Goal: Task Accomplishment & Management: Manage account settings

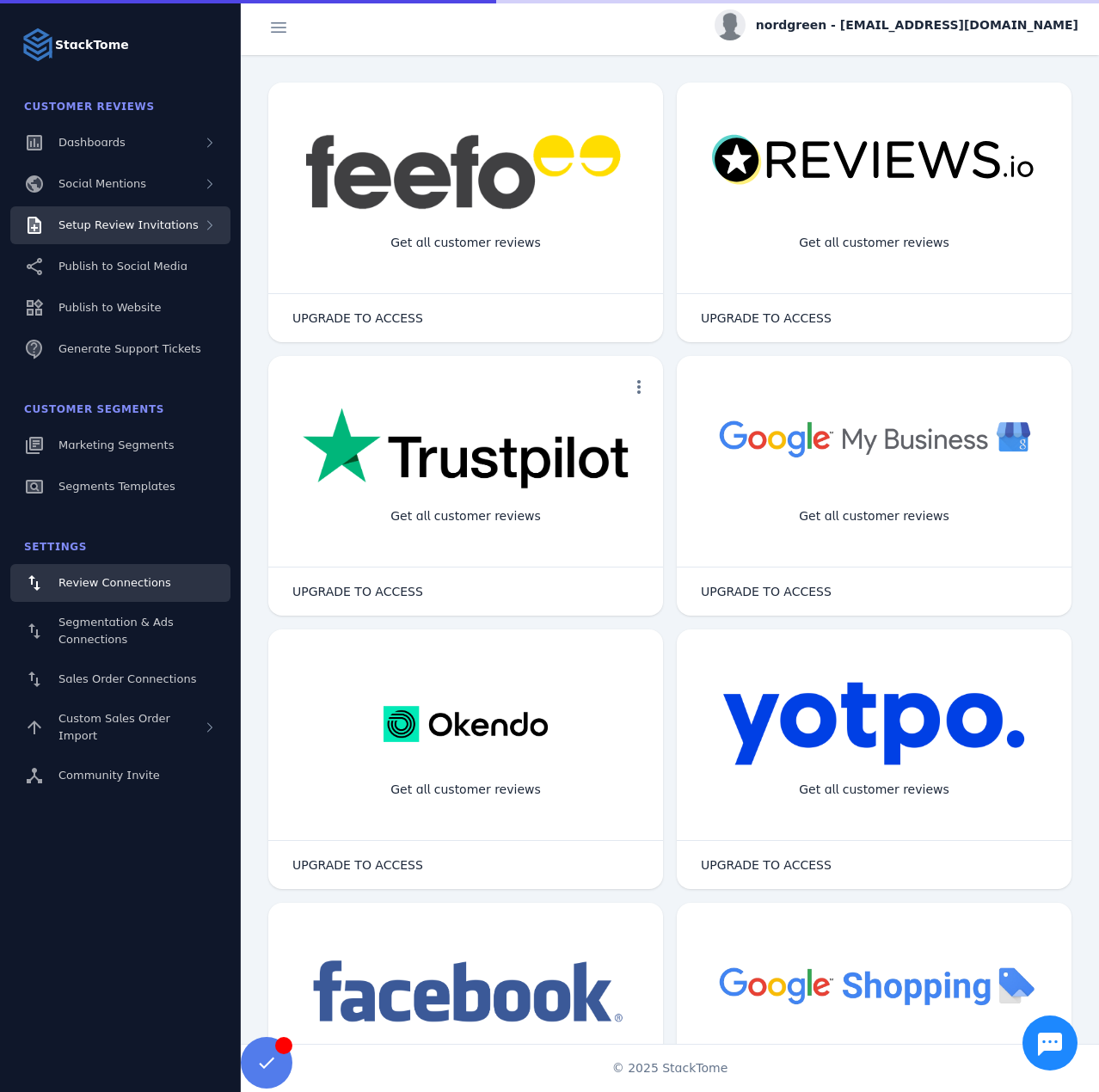
click at [176, 235] on div "Setup Review Invitations" at bounding box center [121, 226] width 220 height 38
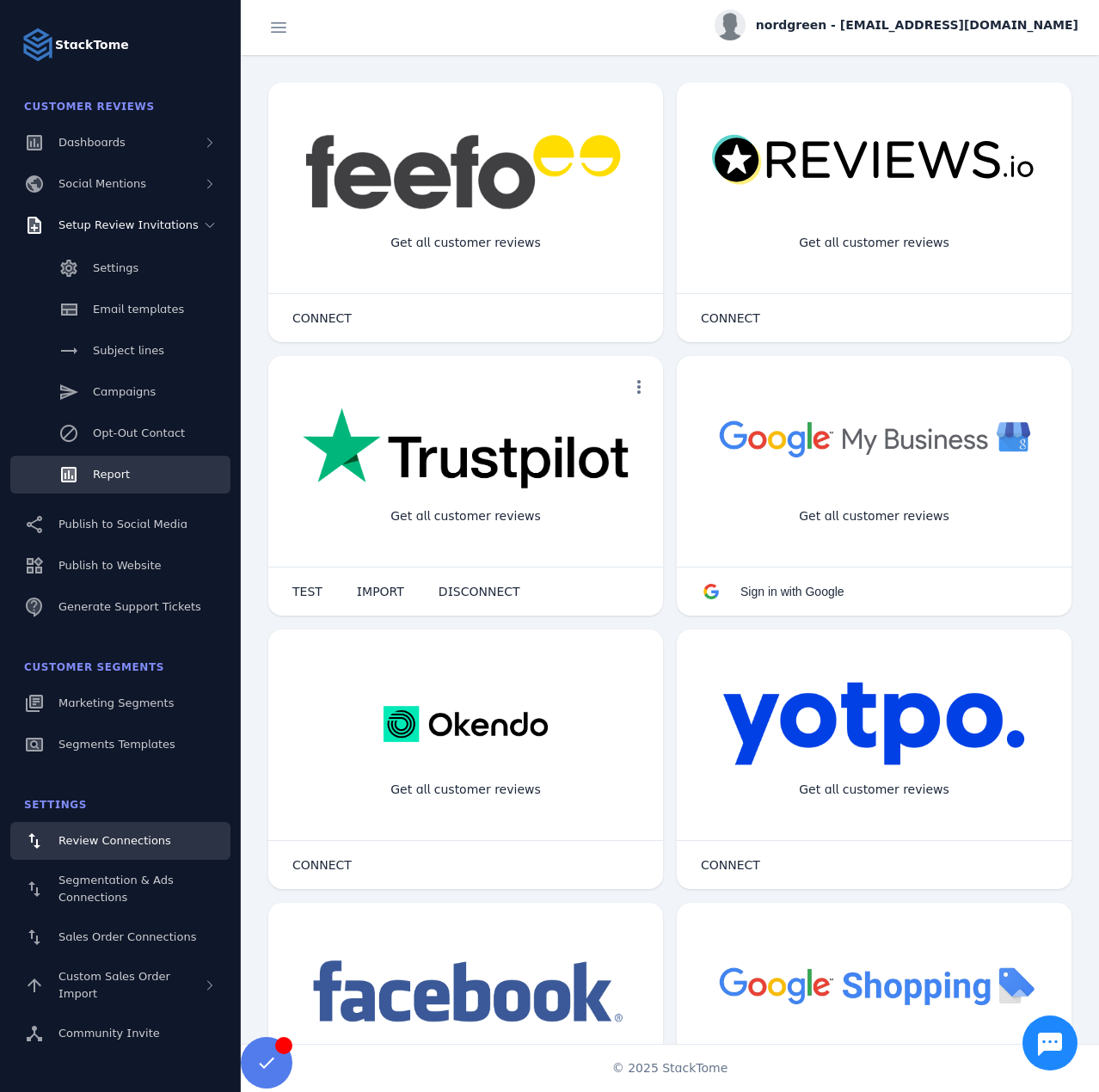
click at [114, 473] on span "Report" at bounding box center [111, 474] width 37 height 13
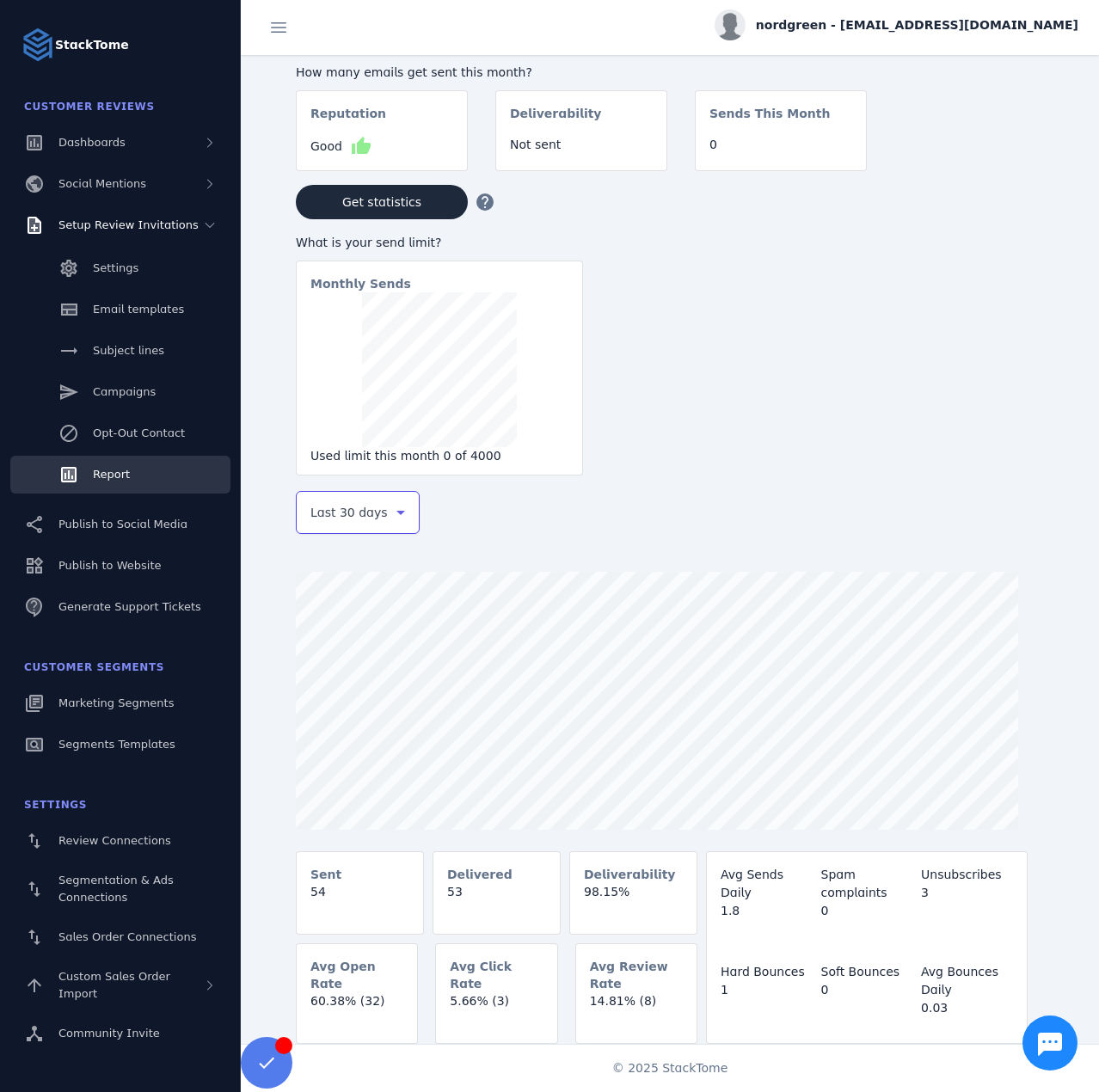
click at [340, 523] on span "Last 30 days" at bounding box center [349, 512] width 77 height 21
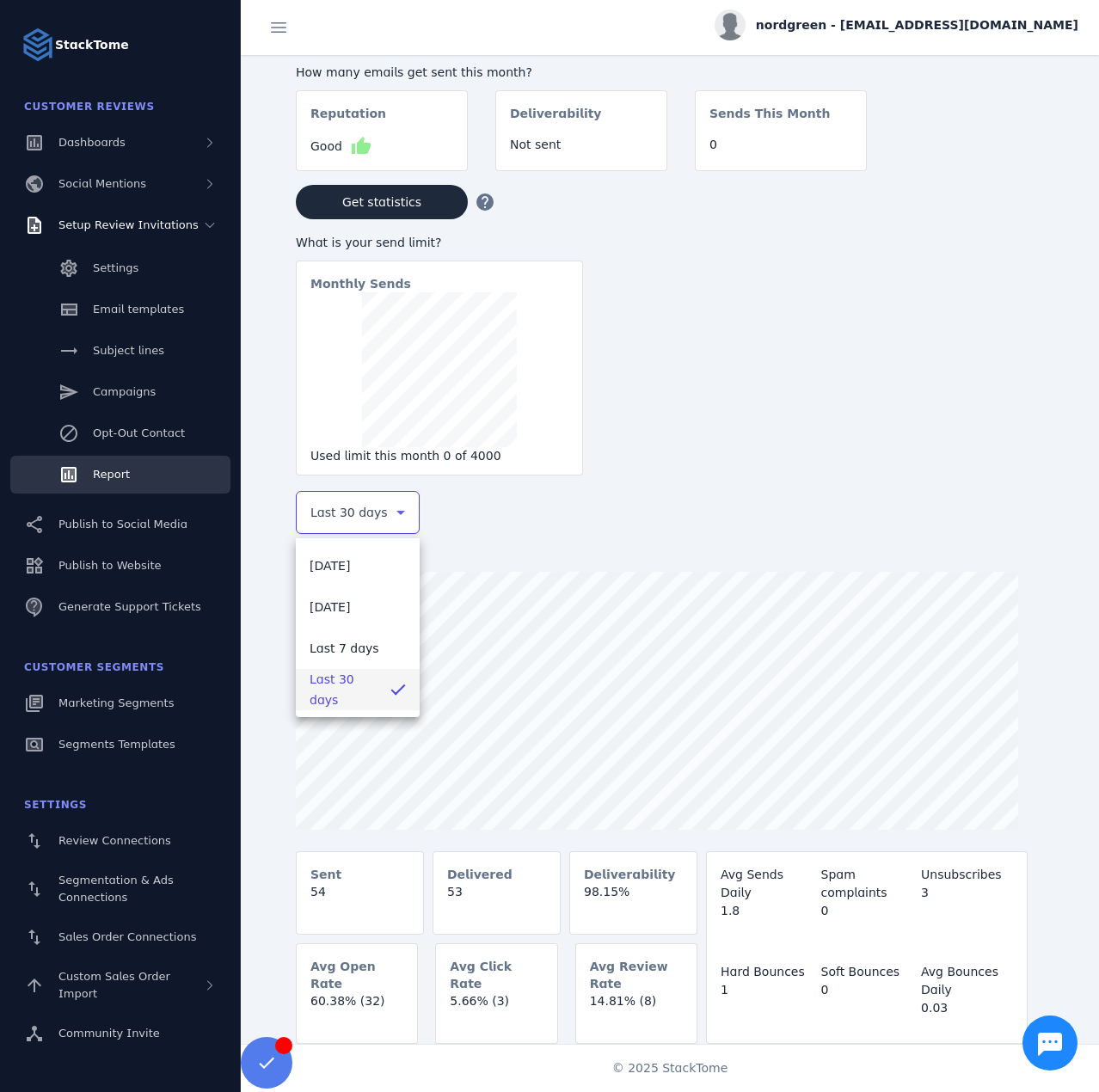
click at [106, 712] on div at bounding box center [550, 546] width 1099 height 1092
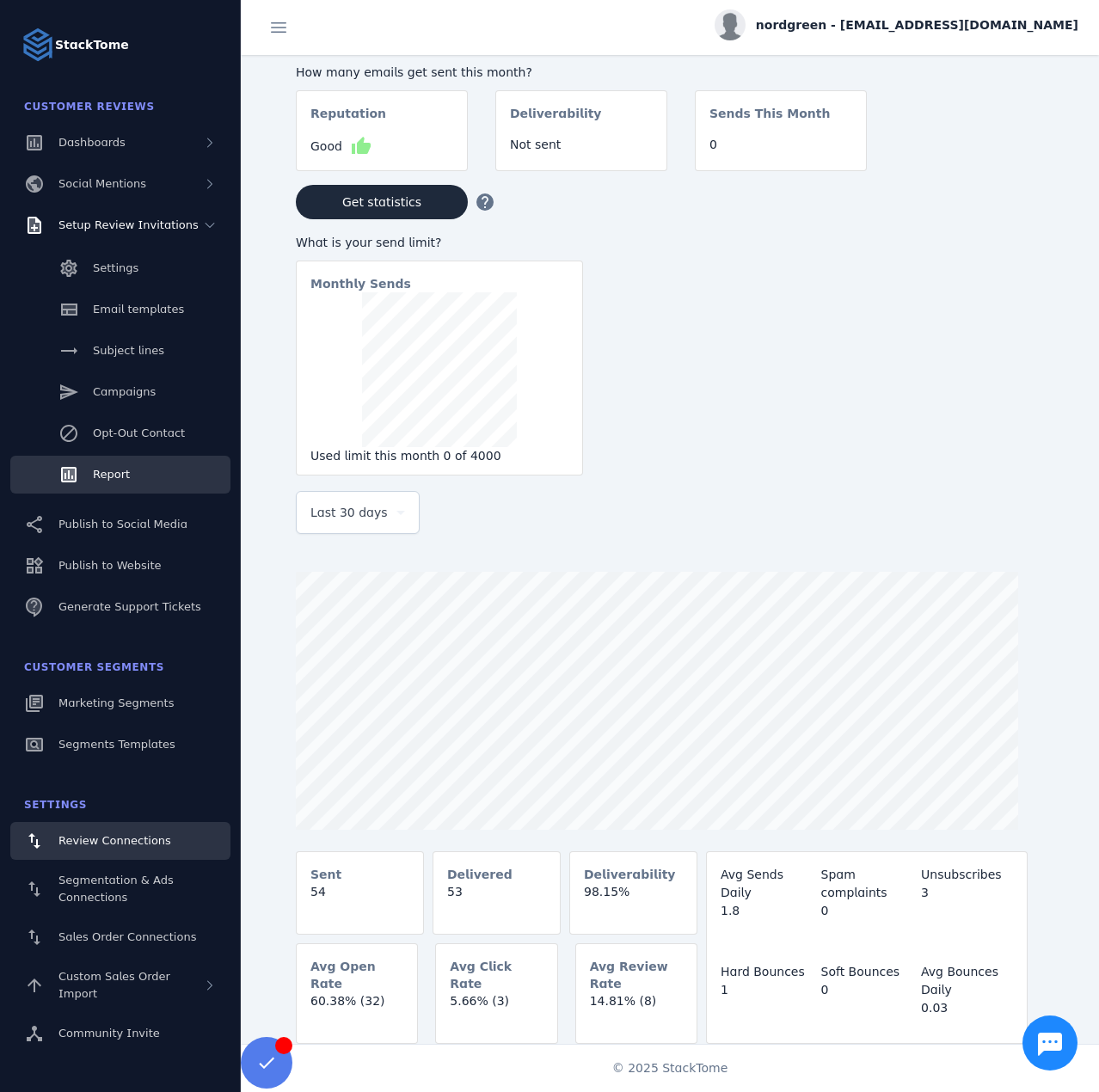
click at [139, 840] on span "Review Connections" at bounding box center [115, 840] width 113 height 13
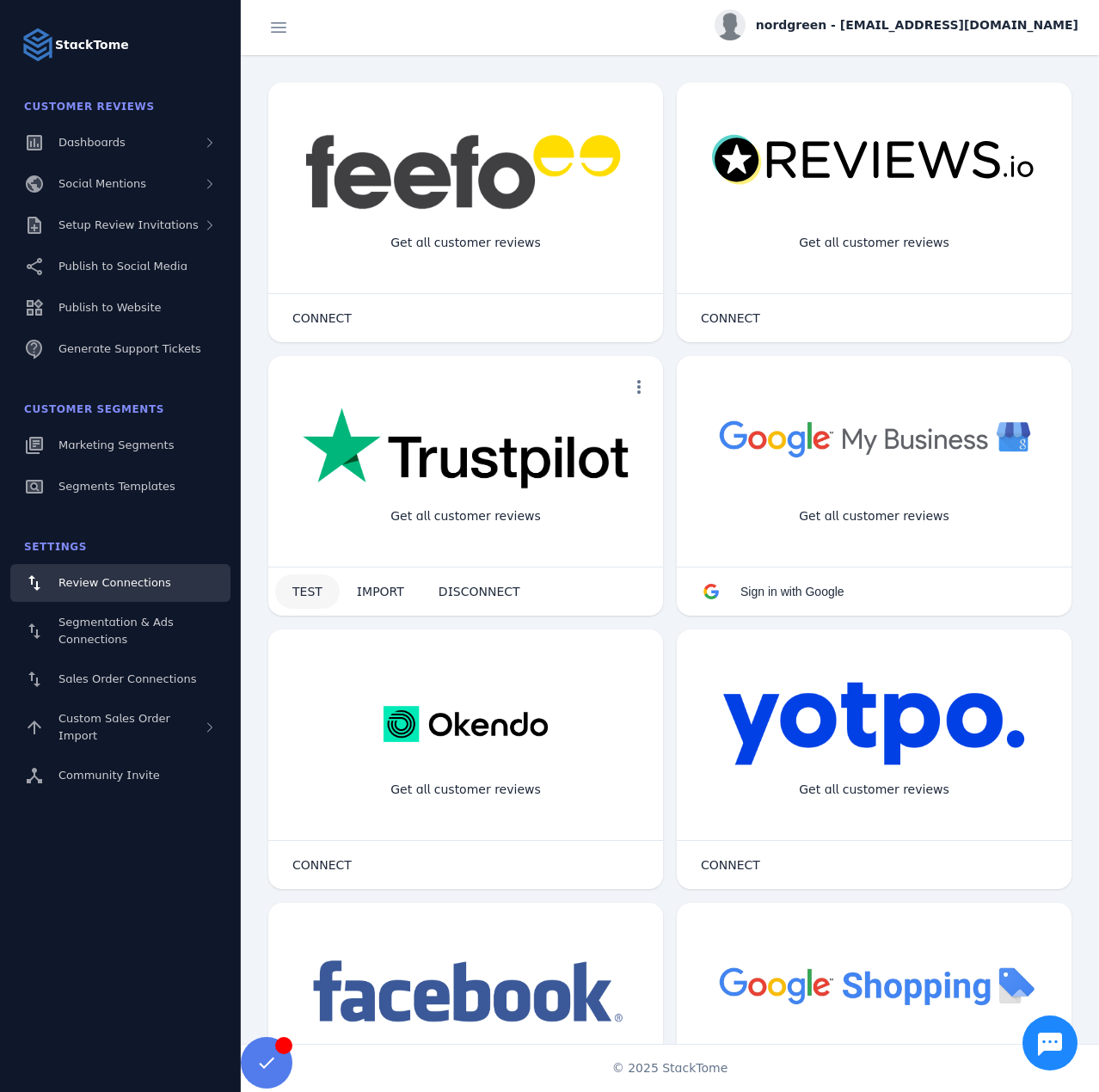
click at [297, 598] on span "TEST" at bounding box center [308, 591] width 30 height 12
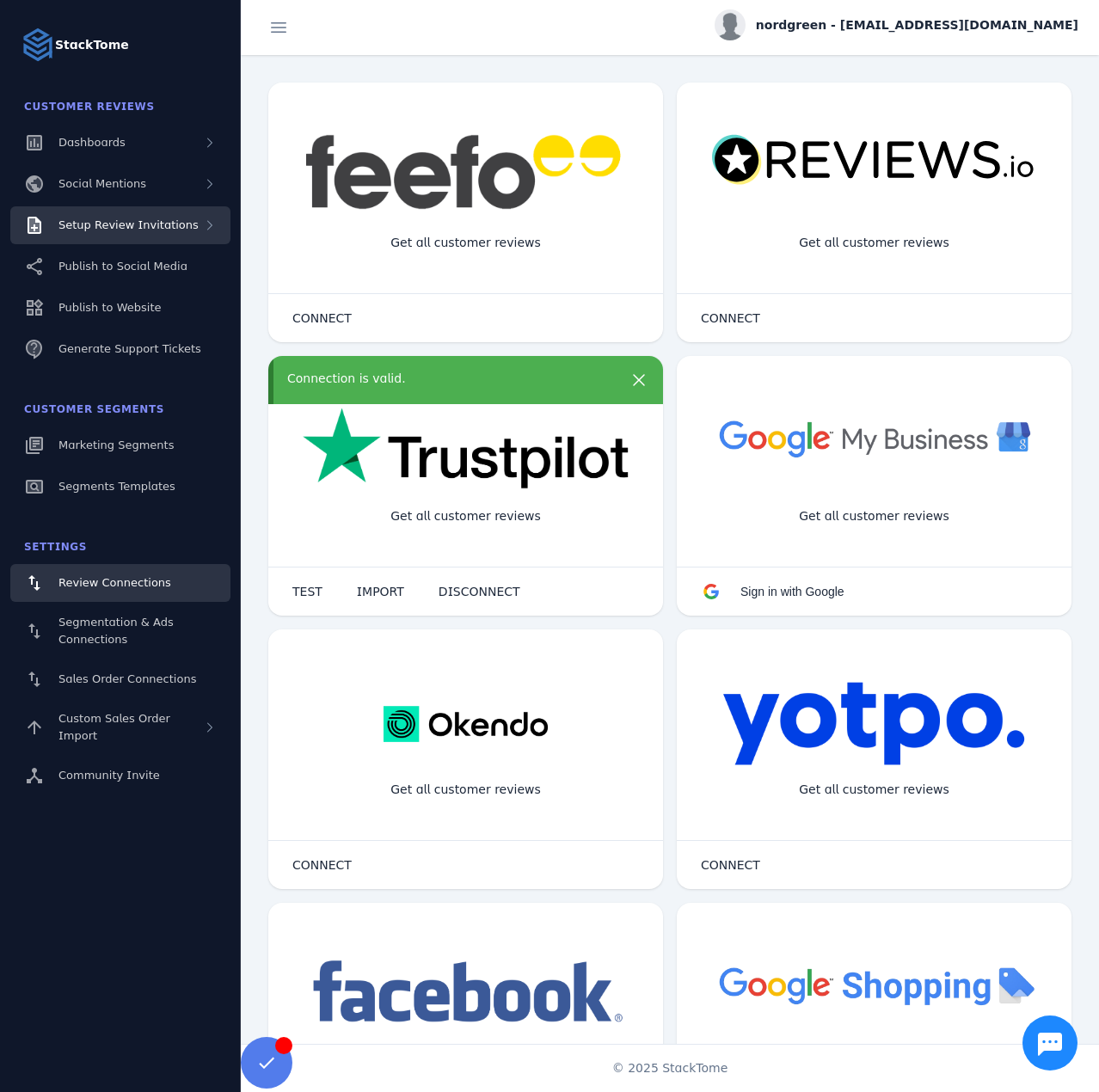
click at [143, 242] on div "Setup Review Invitations" at bounding box center [121, 226] width 220 height 38
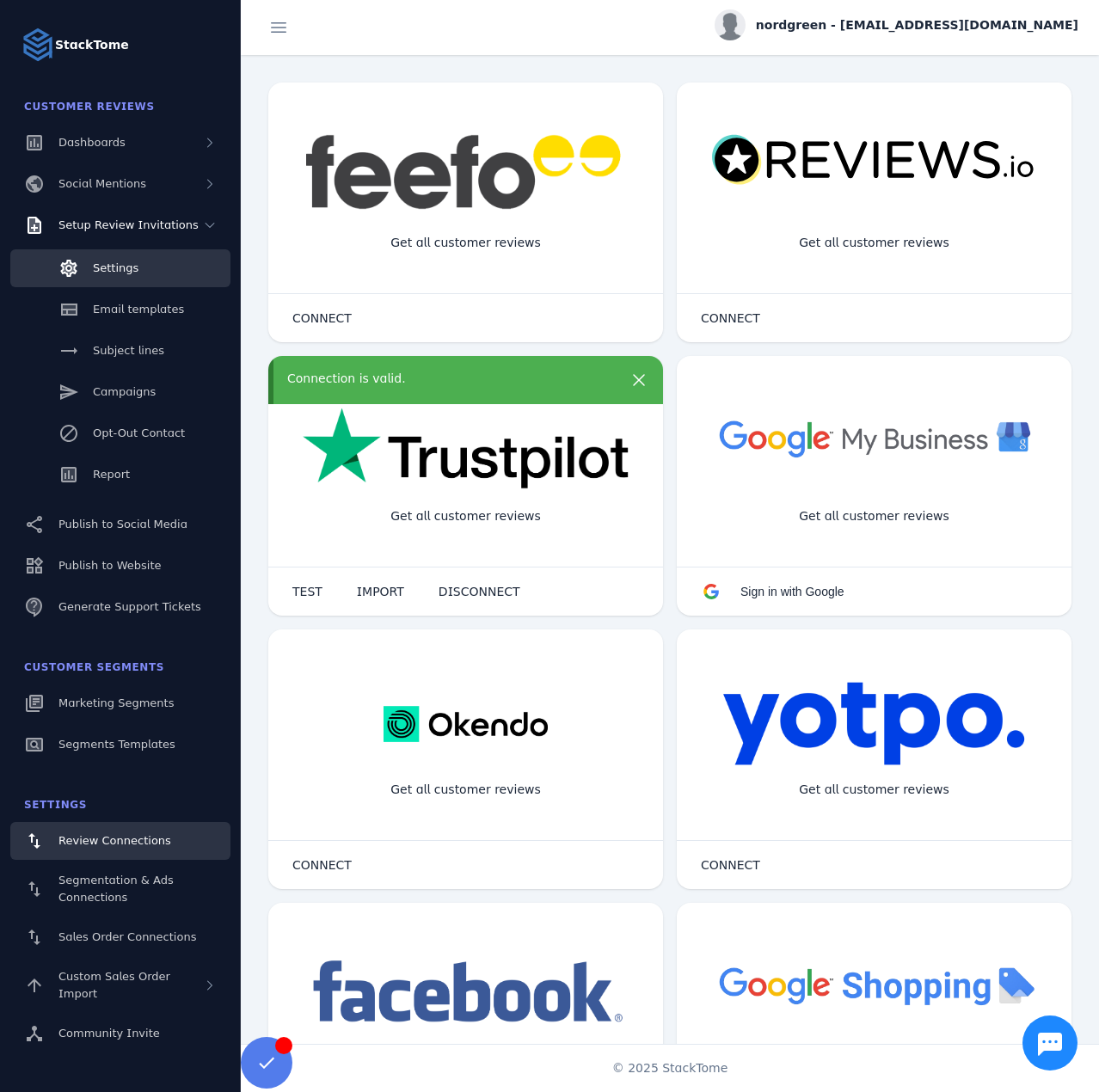
click at [127, 277] on link "Settings" at bounding box center [121, 269] width 220 height 38
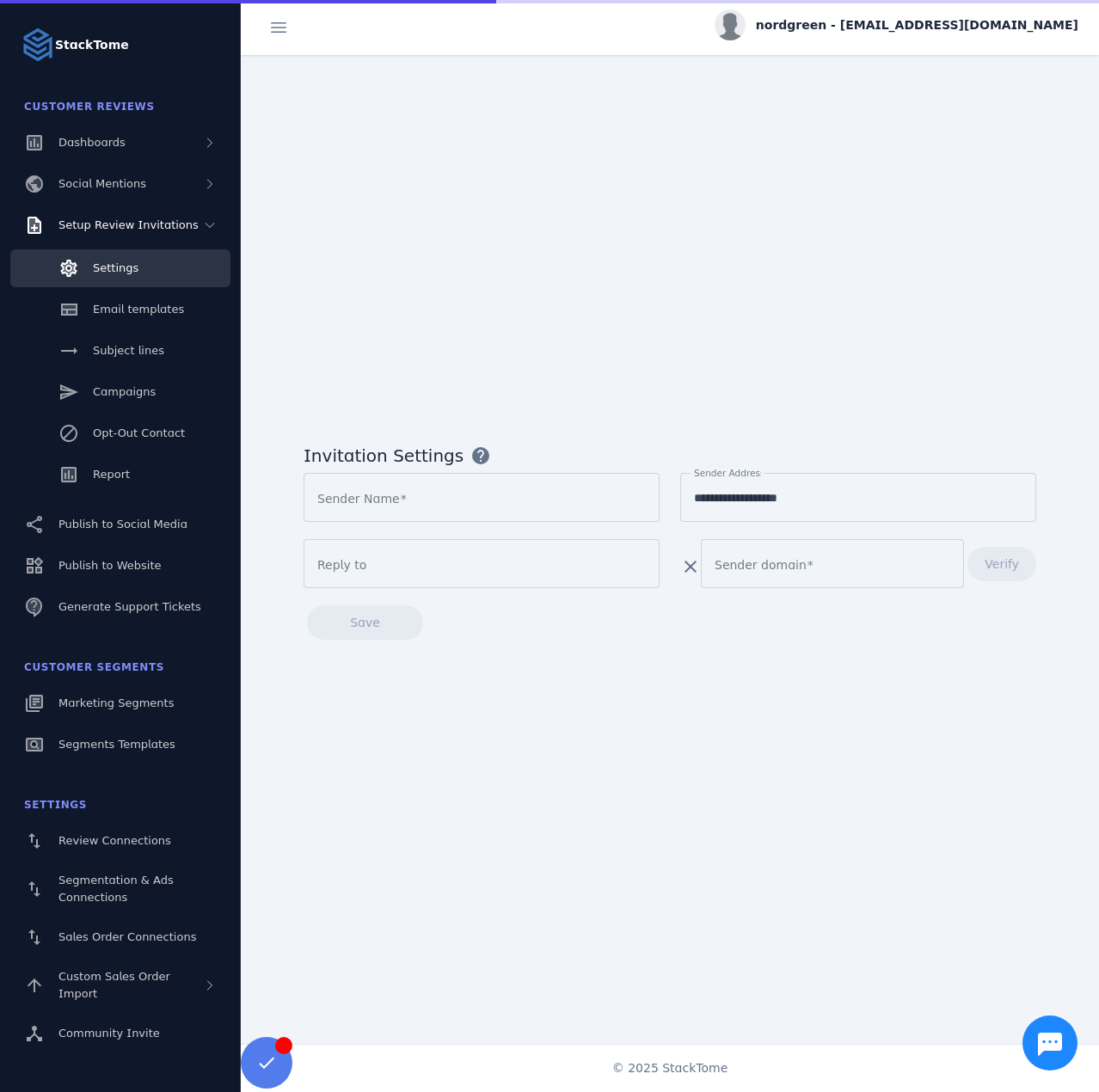
type input "*********"
type input "**********"
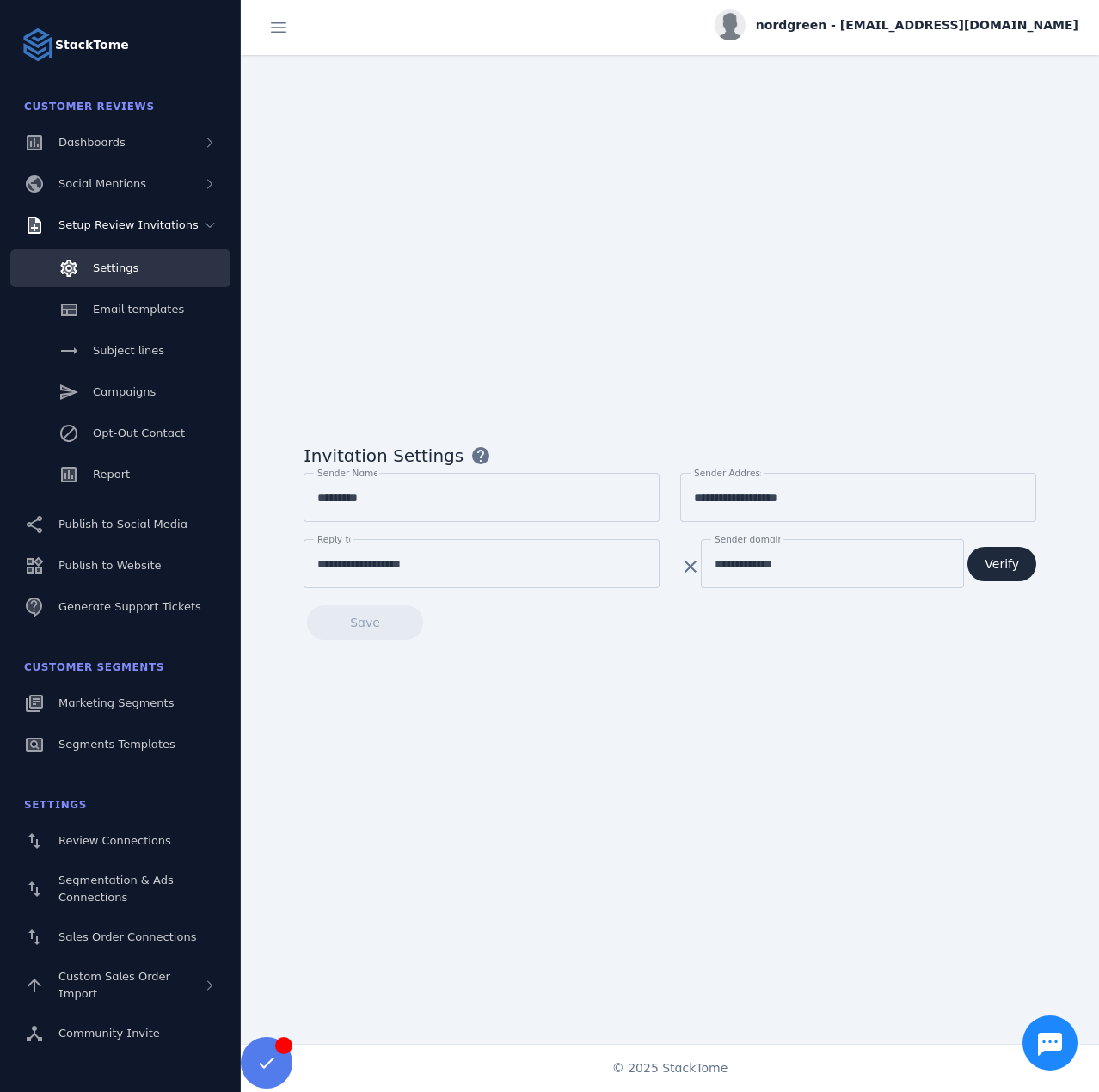
click at [896, 30] on span "nordgreen - cs_nordgreen@stacktome.com" at bounding box center [916, 25] width 322 height 18
click at [979, 166] on icon at bounding box center [978, 166] width 21 height 21
